Goal: Task Accomplishment & Management: Manage account settings

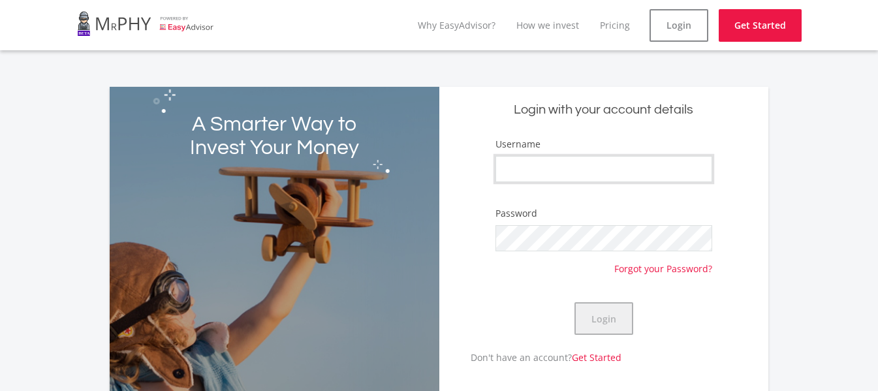
type input "mejimasande"
click at [616, 322] on button "Login" at bounding box center [604, 318] width 59 height 33
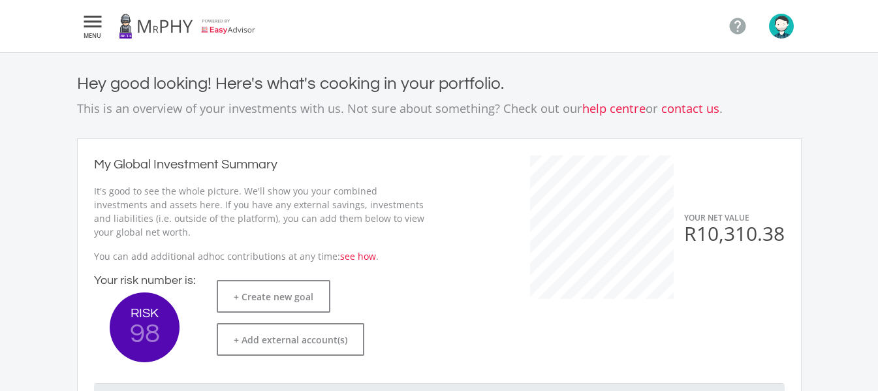
click at [84, 29] on icon "" at bounding box center [93, 22] width 24 height 16
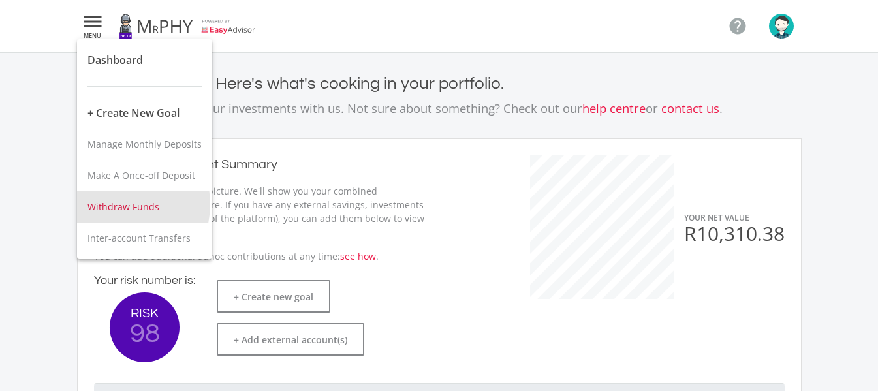
click at [118, 204] on span "Withdraw Funds" at bounding box center [123, 206] width 72 height 12
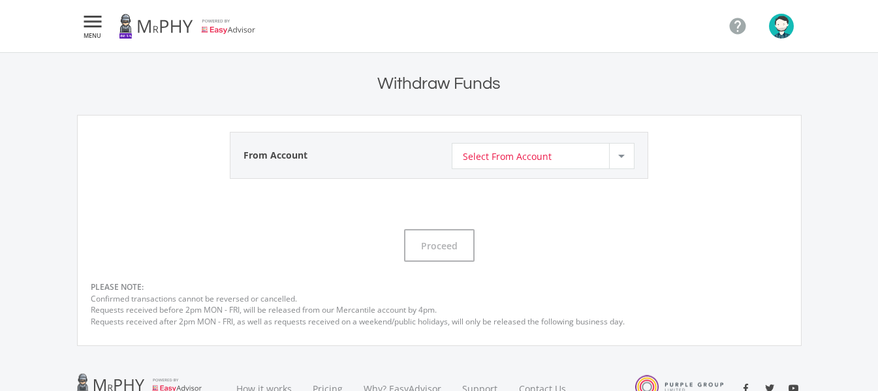
click at [619, 157] on div at bounding box center [621, 156] width 7 height 3
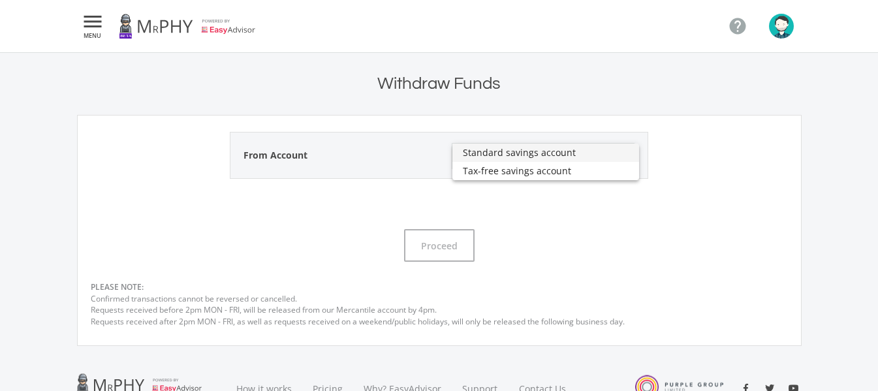
click at [619, 157] on span "Standard savings account" at bounding box center [545, 153] width 165 height 18
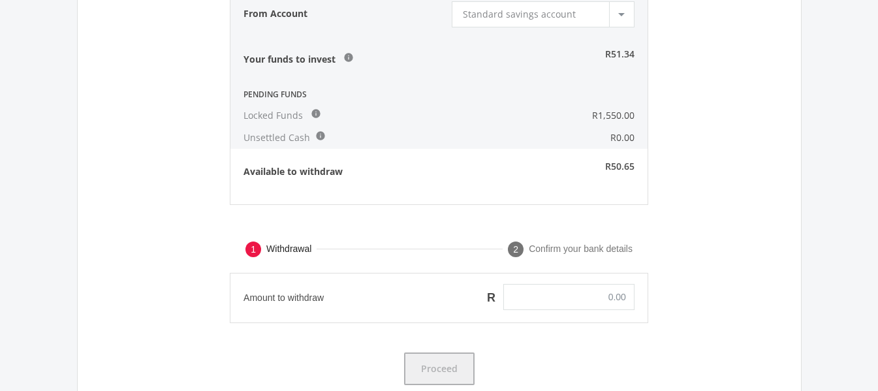
scroll to position [65, 0]
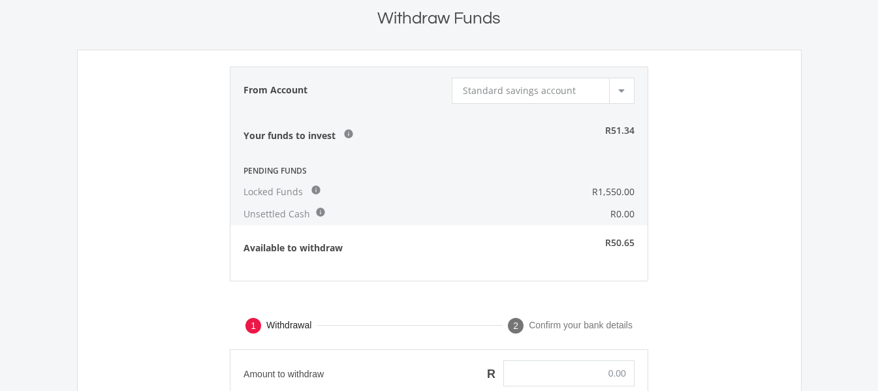
click at [623, 93] on div at bounding box center [621, 90] width 25 height 25
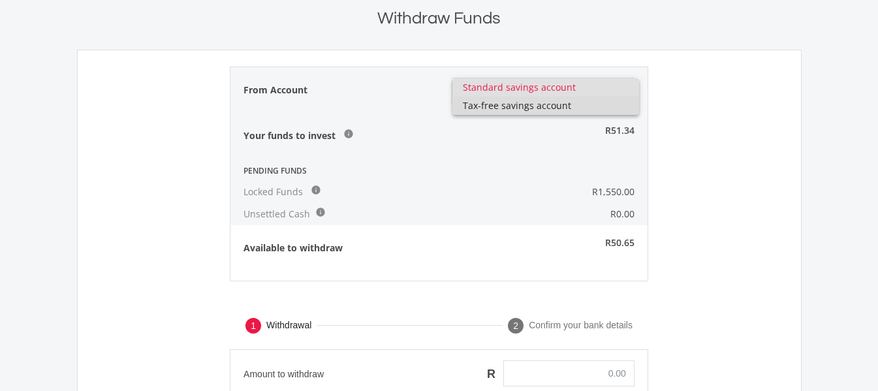
click at [563, 107] on span "Tax-free savings account" at bounding box center [545, 106] width 165 height 18
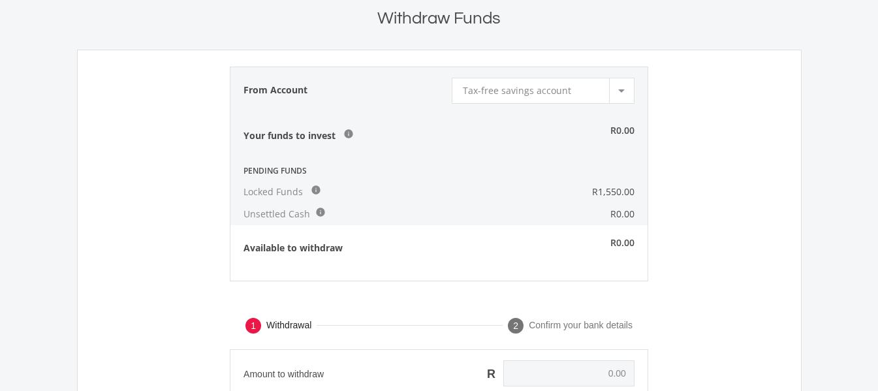
click at [618, 91] on div at bounding box center [621, 90] width 7 height 3
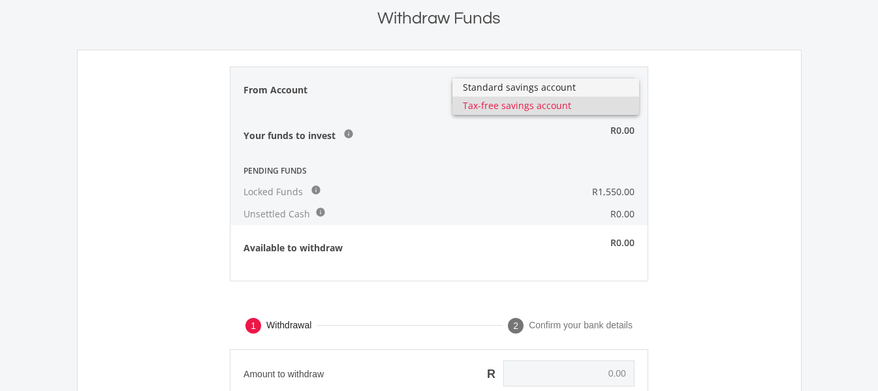
click at [554, 87] on span "Standard savings account" at bounding box center [545, 87] width 165 height 18
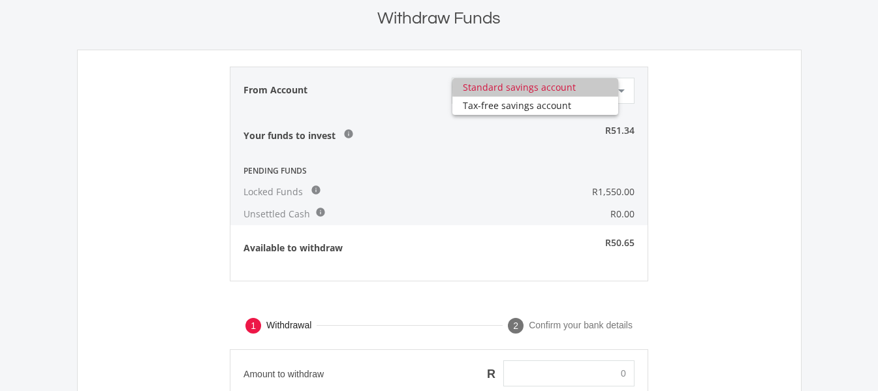
type input "0.00"
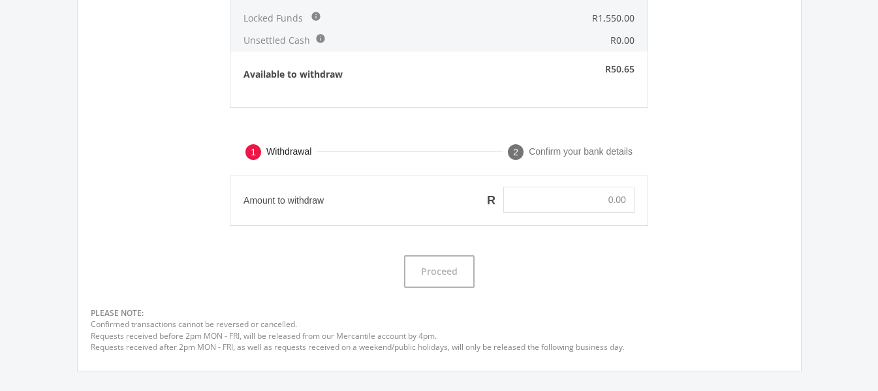
scroll to position [261, 0]
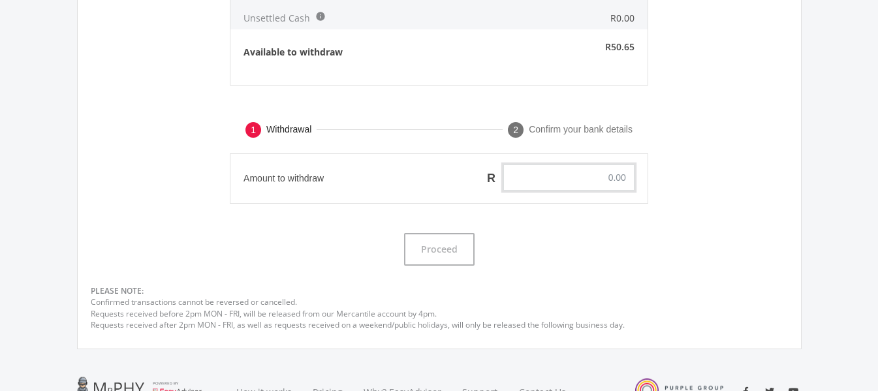
click at [568, 180] on input "text" at bounding box center [568, 178] width 131 height 26
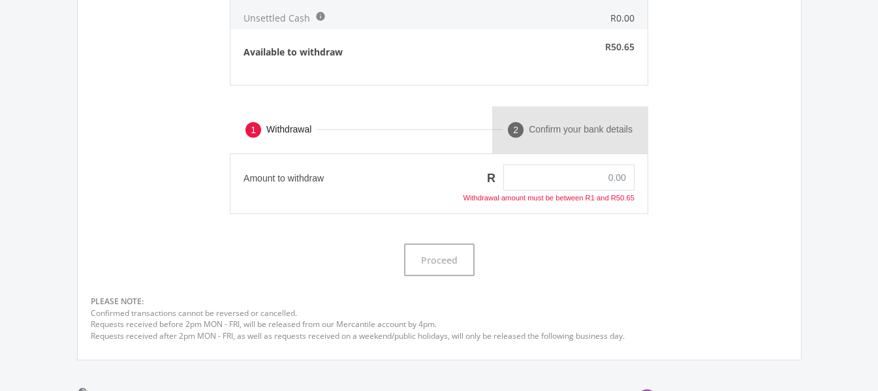
click at [516, 131] on span "2" at bounding box center [515, 129] width 5 height 10
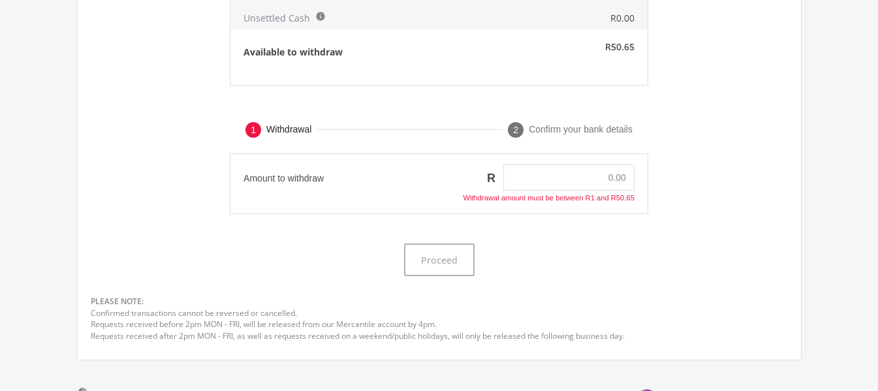
scroll to position [196, 0]
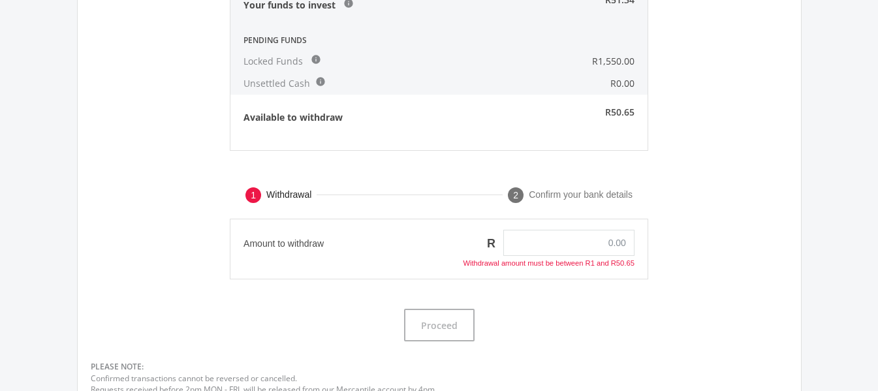
click at [689, 186] on div "1 Withdrawal 2 Confirm your bank details" at bounding box center [439, 195] width 697 height 47
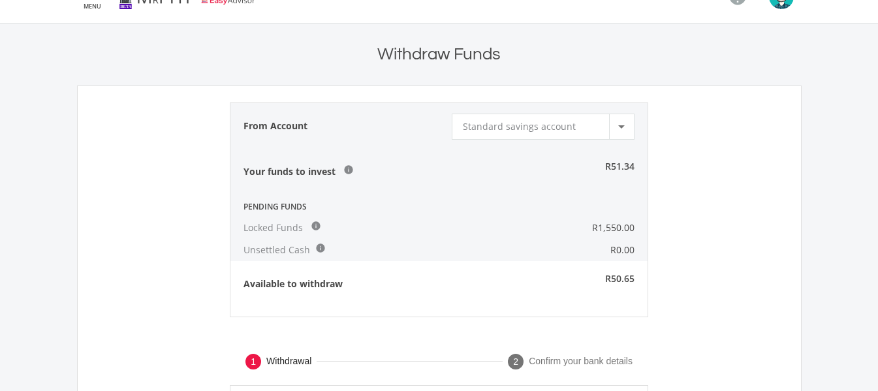
scroll to position [0, 0]
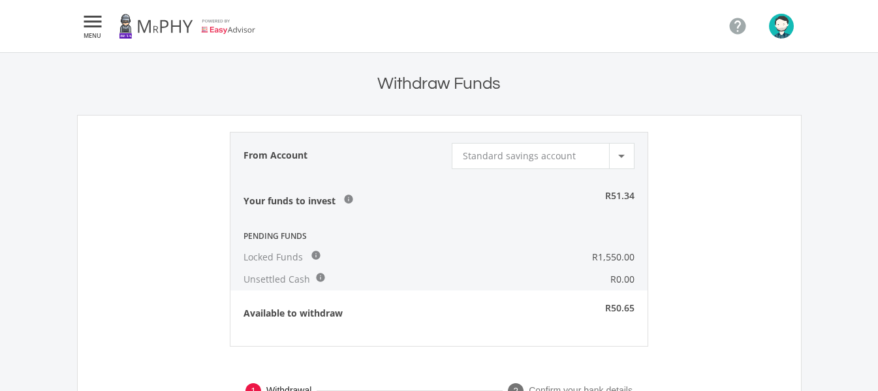
click at [142, 178] on form "From Account Standard savings account Select From Account Your funds to invest …" at bounding box center [439, 368] width 725 height 506
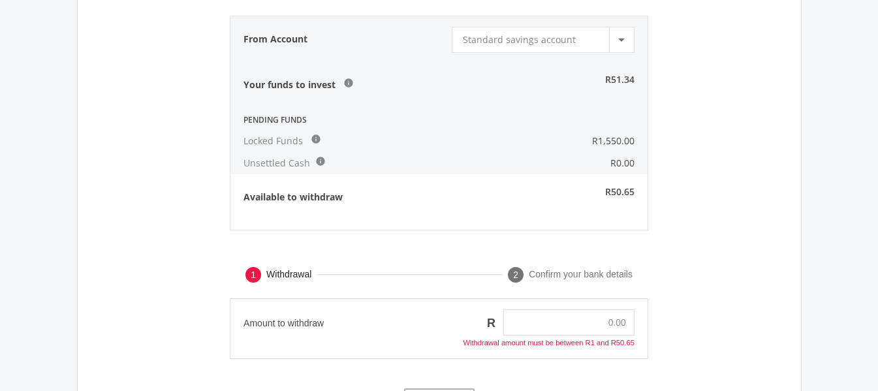
scroll to position [196, 0]
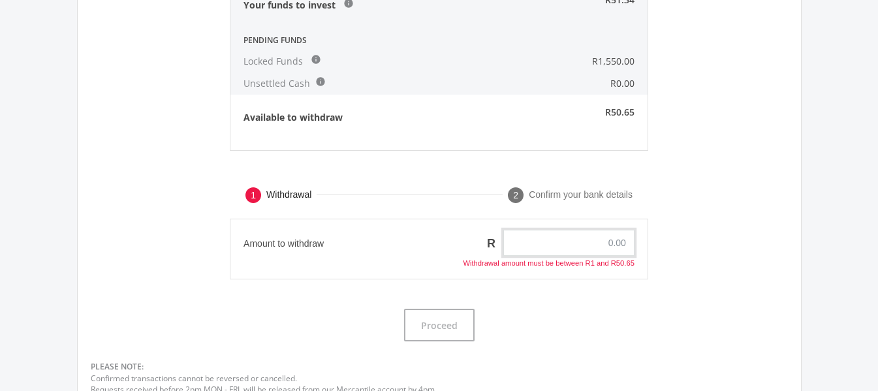
click at [542, 244] on input "text" at bounding box center [568, 243] width 131 height 26
click at [553, 247] on input "text" at bounding box center [568, 243] width 131 height 26
click at [518, 194] on span "2" at bounding box center [515, 194] width 5 height 10
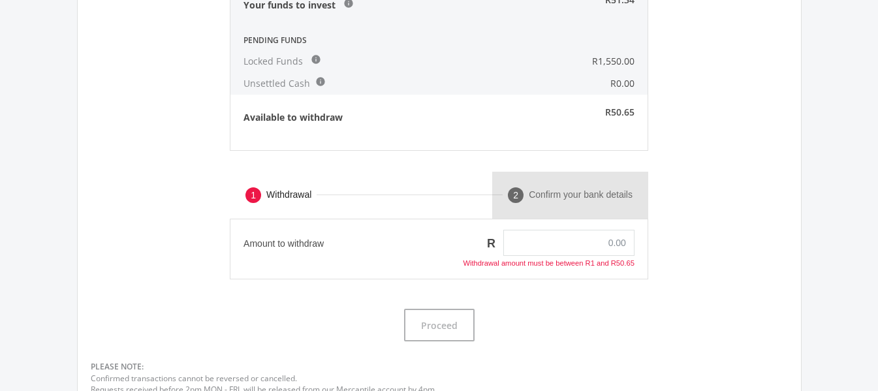
click at [515, 198] on span "2" at bounding box center [515, 194] width 5 height 10
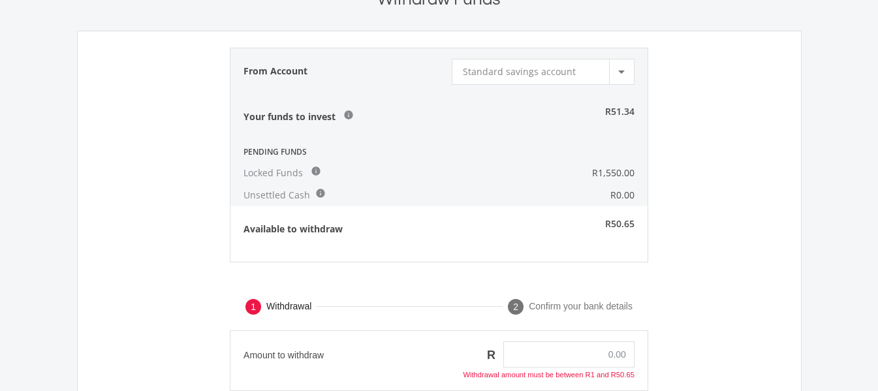
scroll to position [0, 0]
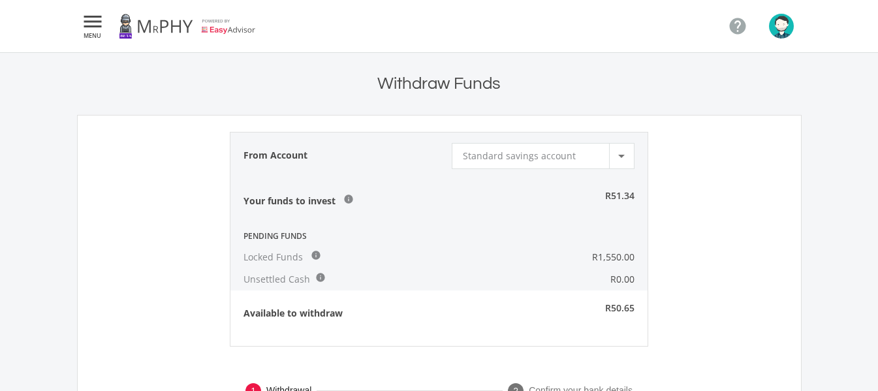
click at [85, 25] on icon "" at bounding box center [93, 22] width 24 height 16
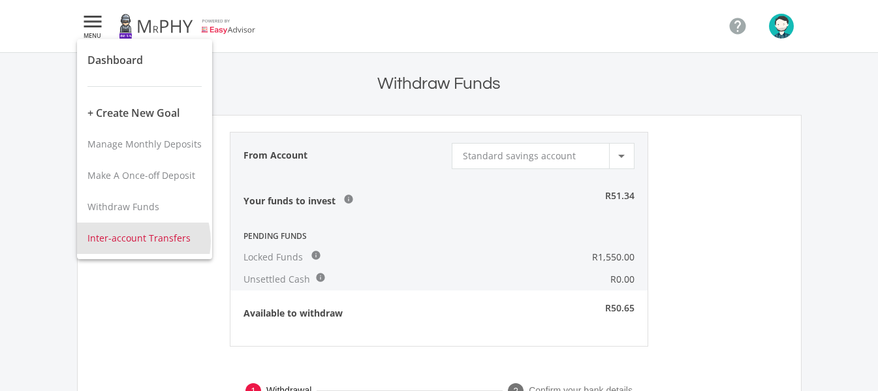
click at [134, 241] on span "Inter-account Transfers" at bounding box center [138, 238] width 103 height 12
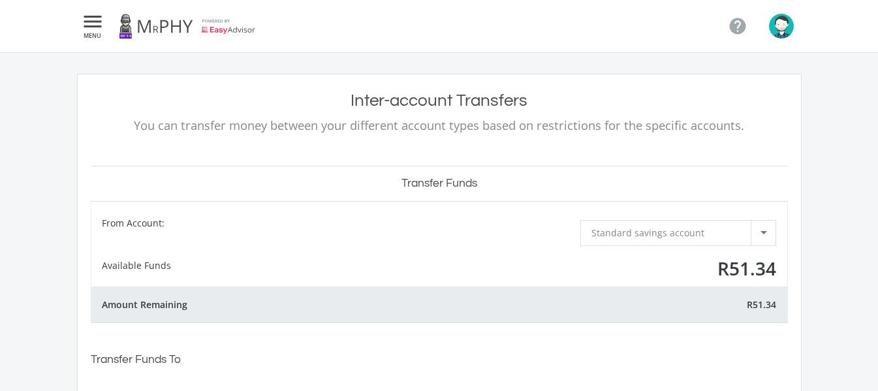
click at [90, 29] on icon "" at bounding box center [93, 22] width 24 height 16
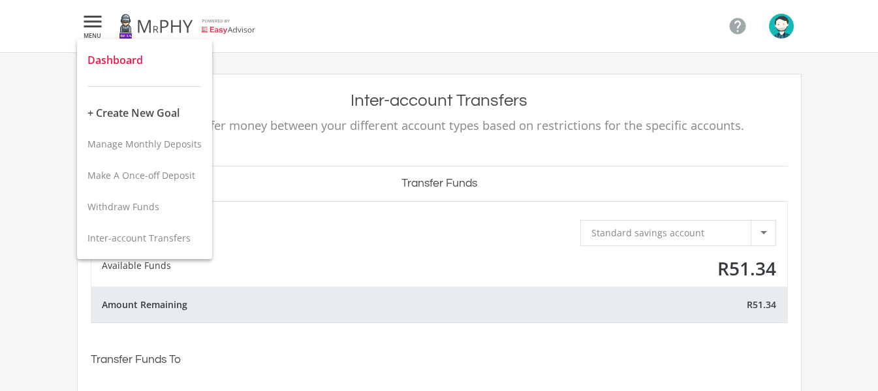
click at [123, 64] on span "Dashboard" at bounding box center [114, 60] width 55 height 14
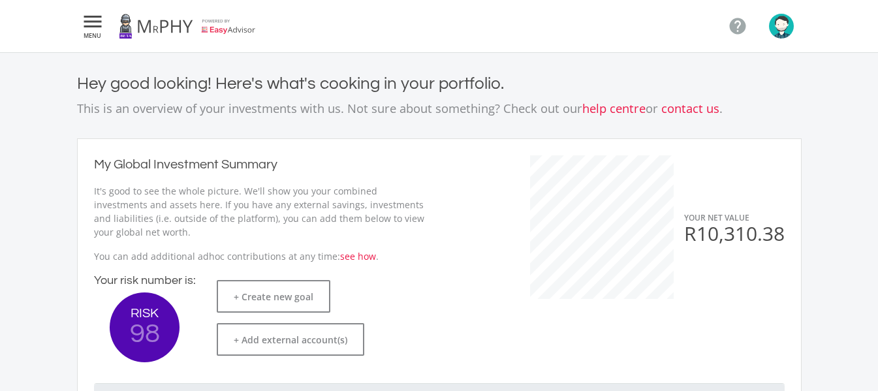
click at [149, 29] on link at bounding box center [187, 26] width 137 height 37
click at [785, 30] on img "button" at bounding box center [781, 26] width 25 height 25
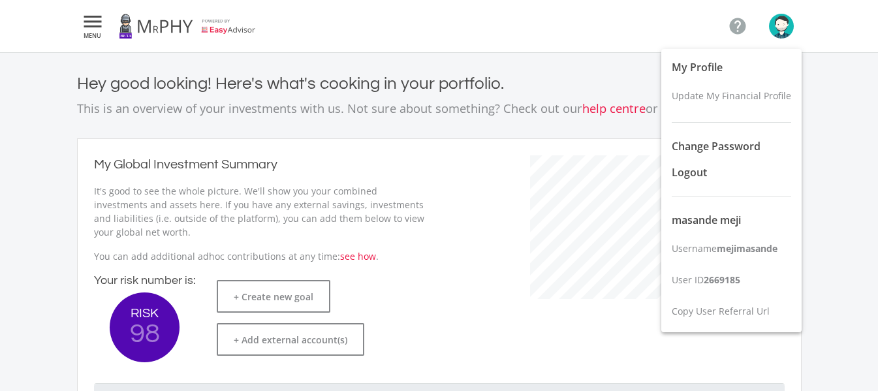
click at [469, 247] on div at bounding box center [439, 195] width 878 height 391
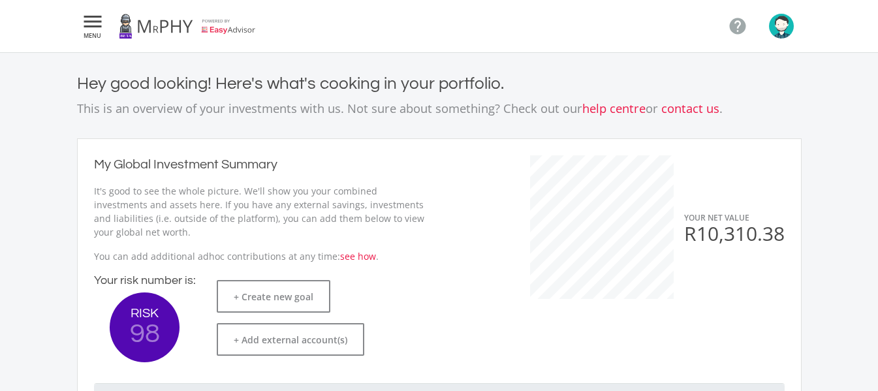
click at [87, 21] on icon "" at bounding box center [93, 22] width 24 height 16
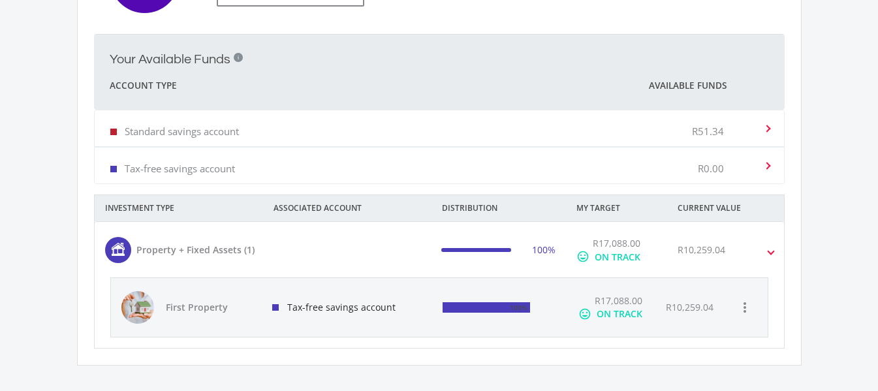
scroll to position [392, 0]
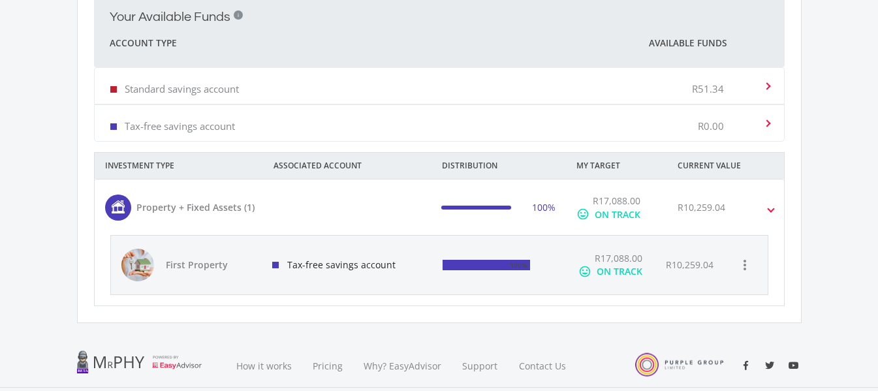
click at [90, 362] on div at bounding box center [439, 195] width 878 height 391
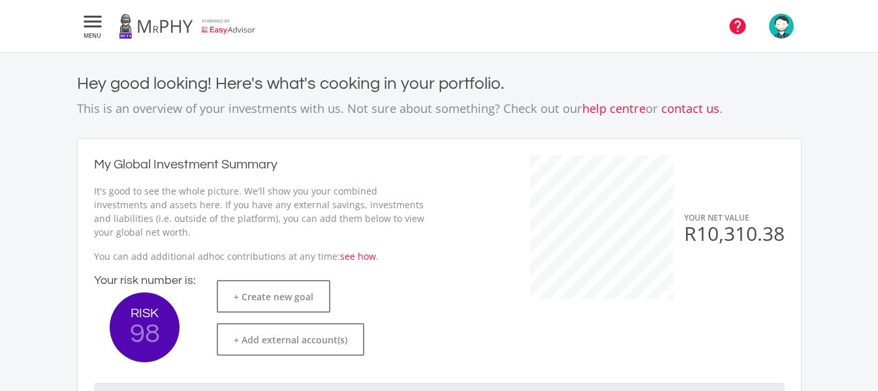
click at [740, 31] on icon "" at bounding box center [738, 26] width 20 height 20
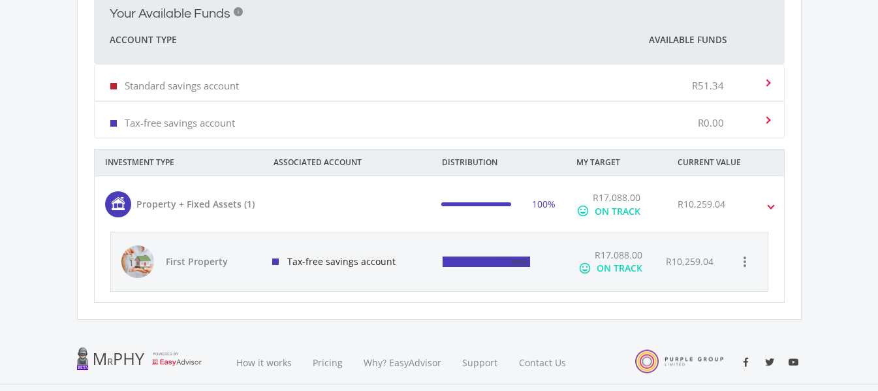
scroll to position [493, 0]
